Goal: Information Seeking & Learning: Learn about a topic

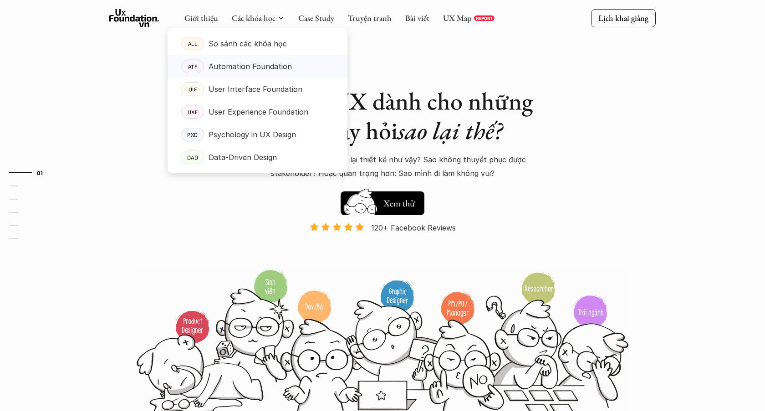
click at [238, 57] on link "ATF Automation Foundation" at bounding box center [257, 66] width 180 height 23
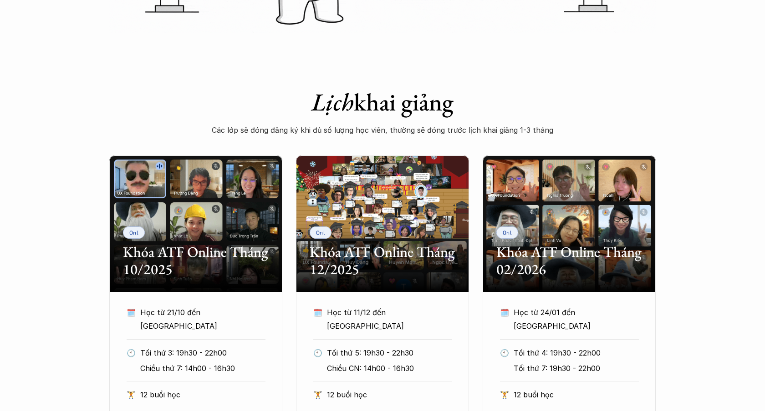
scroll to position [343, 0]
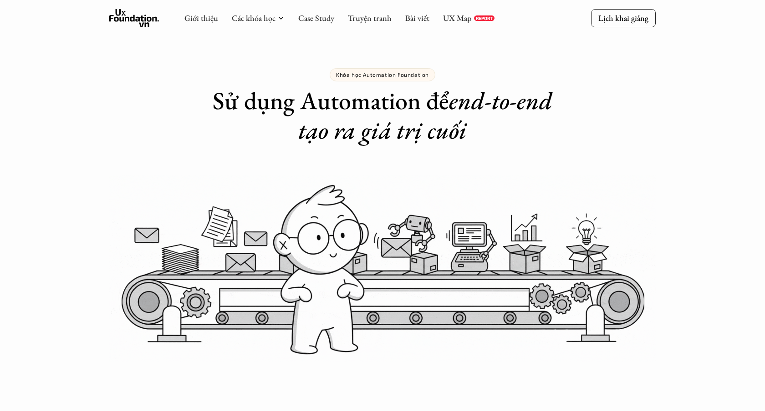
scroll to position [343, 0]
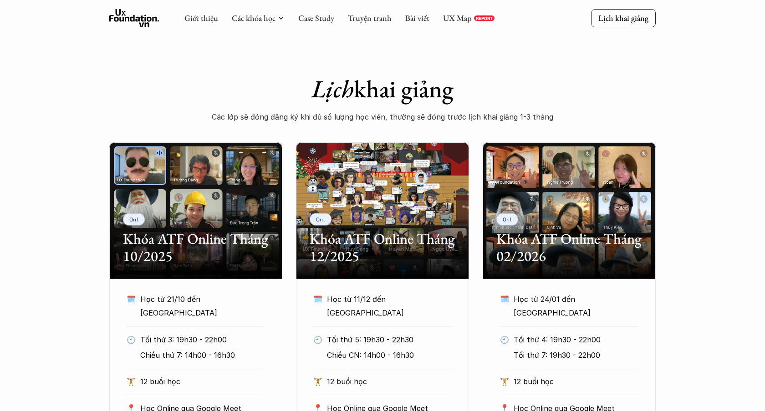
click at [133, 21] on use at bounding box center [134, 18] width 50 height 18
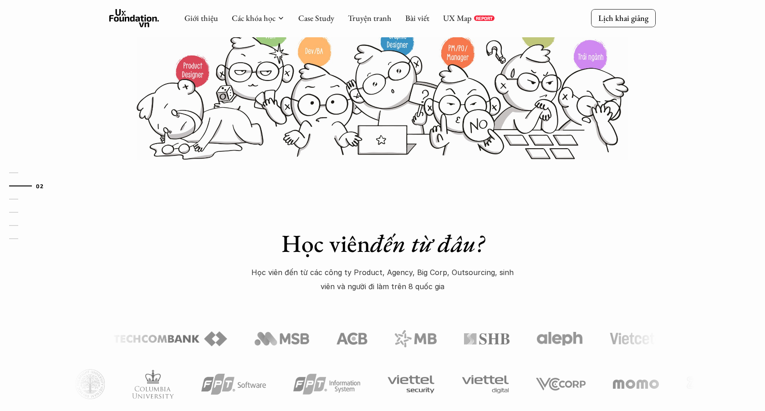
scroll to position [254, 0]
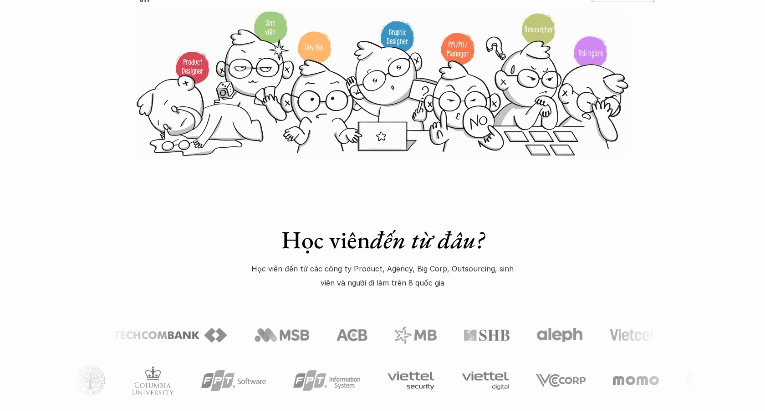
scroll to position [97, 0]
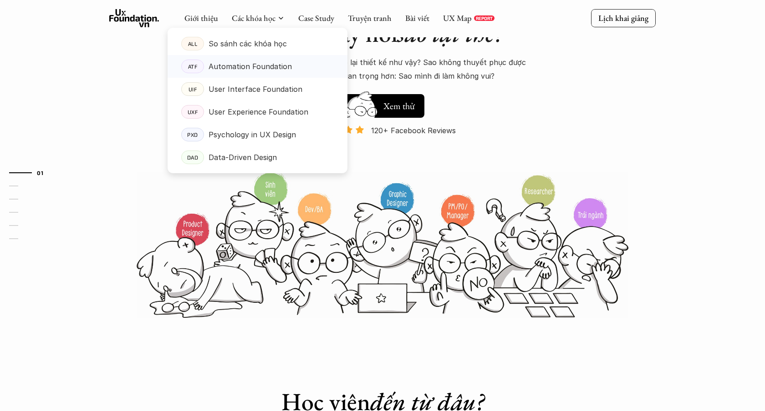
click at [235, 66] on p "Automation Foundation" at bounding box center [249, 67] width 83 height 14
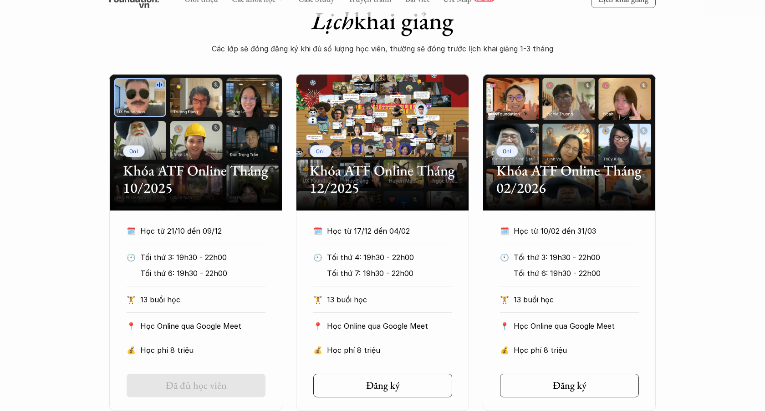
scroll to position [410, 0]
